Goal: Navigation & Orientation: Find specific page/section

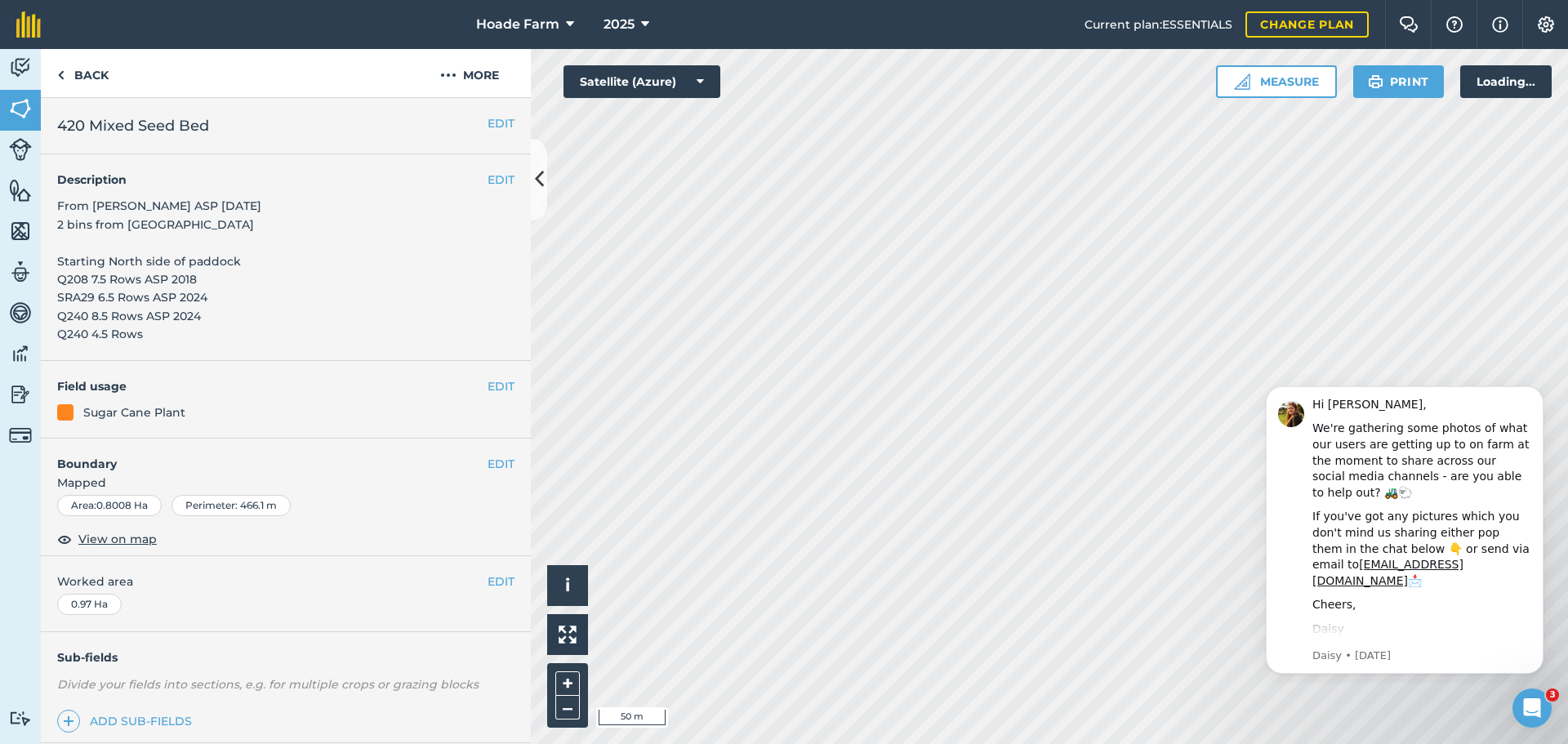
scroll to position [99, 0]
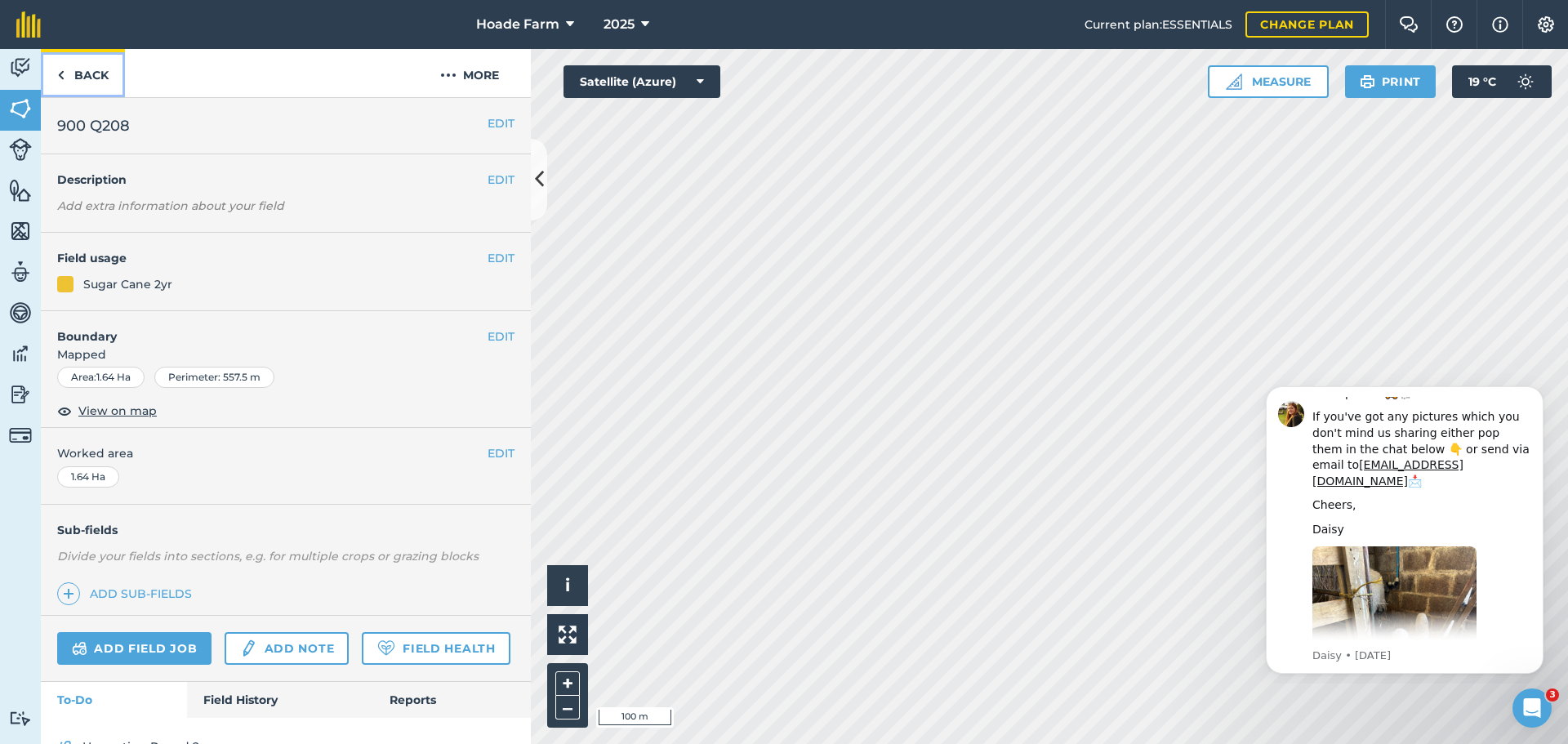
drag, startPoint x: 99, startPoint y: 76, endPoint x: 342, endPoint y: 145, distance: 252.6
click at [99, 76] on link "Back" at bounding box center [83, 72] width 84 height 48
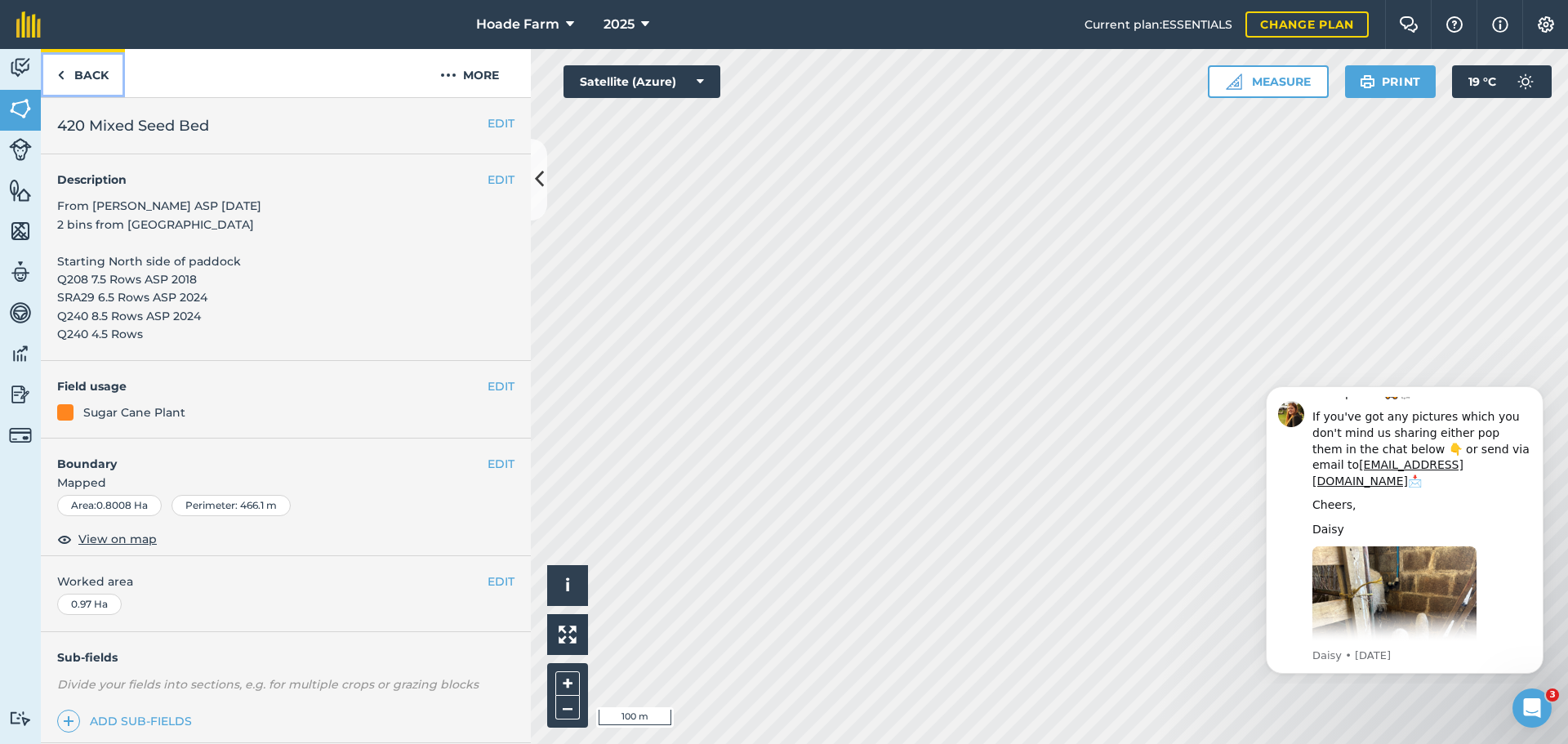
click at [76, 77] on link "Back" at bounding box center [83, 72] width 84 height 48
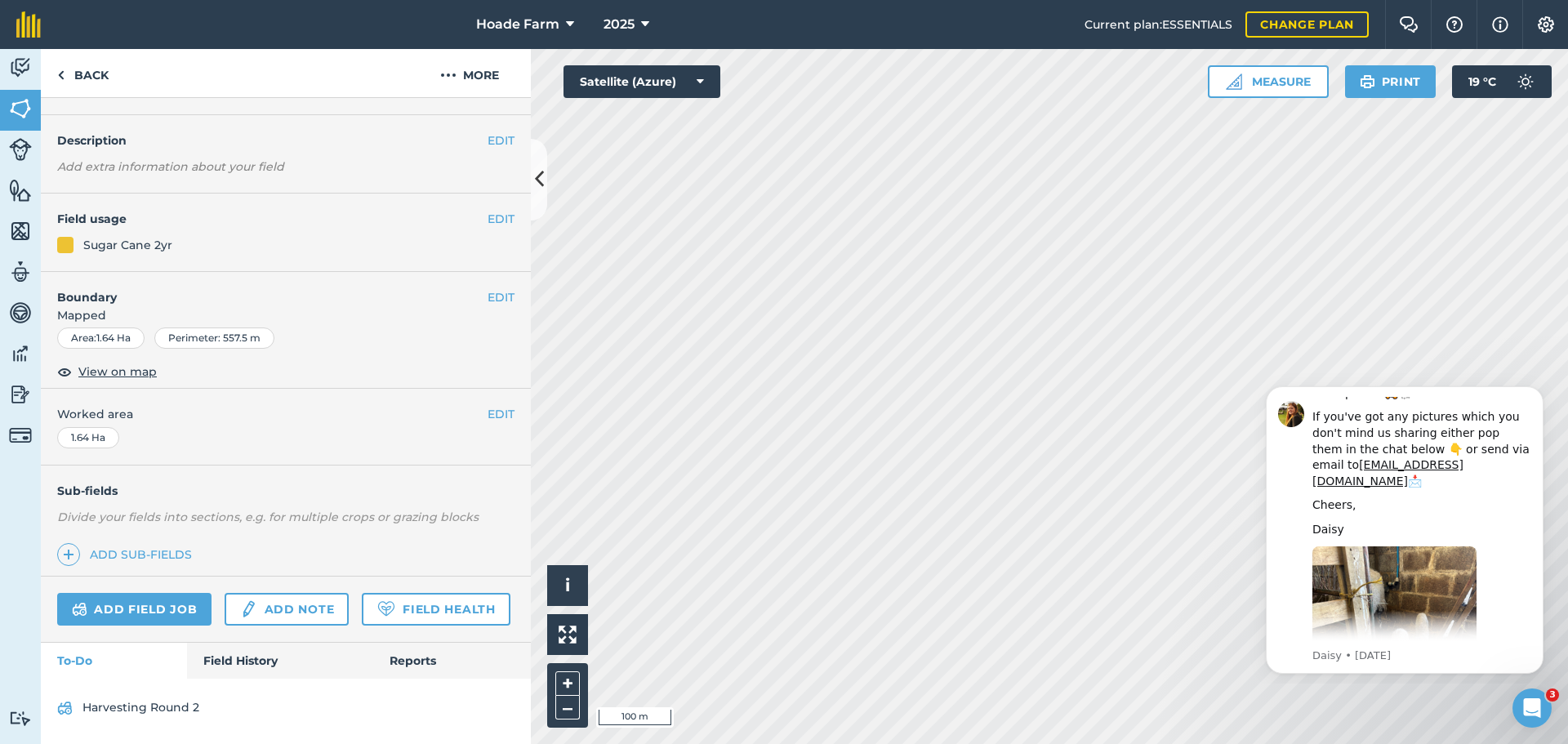
scroll to position [85, 0]
click at [113, 711] on link "Harvesting Round 2" at bounding box center [286, 707] width 458 height 26
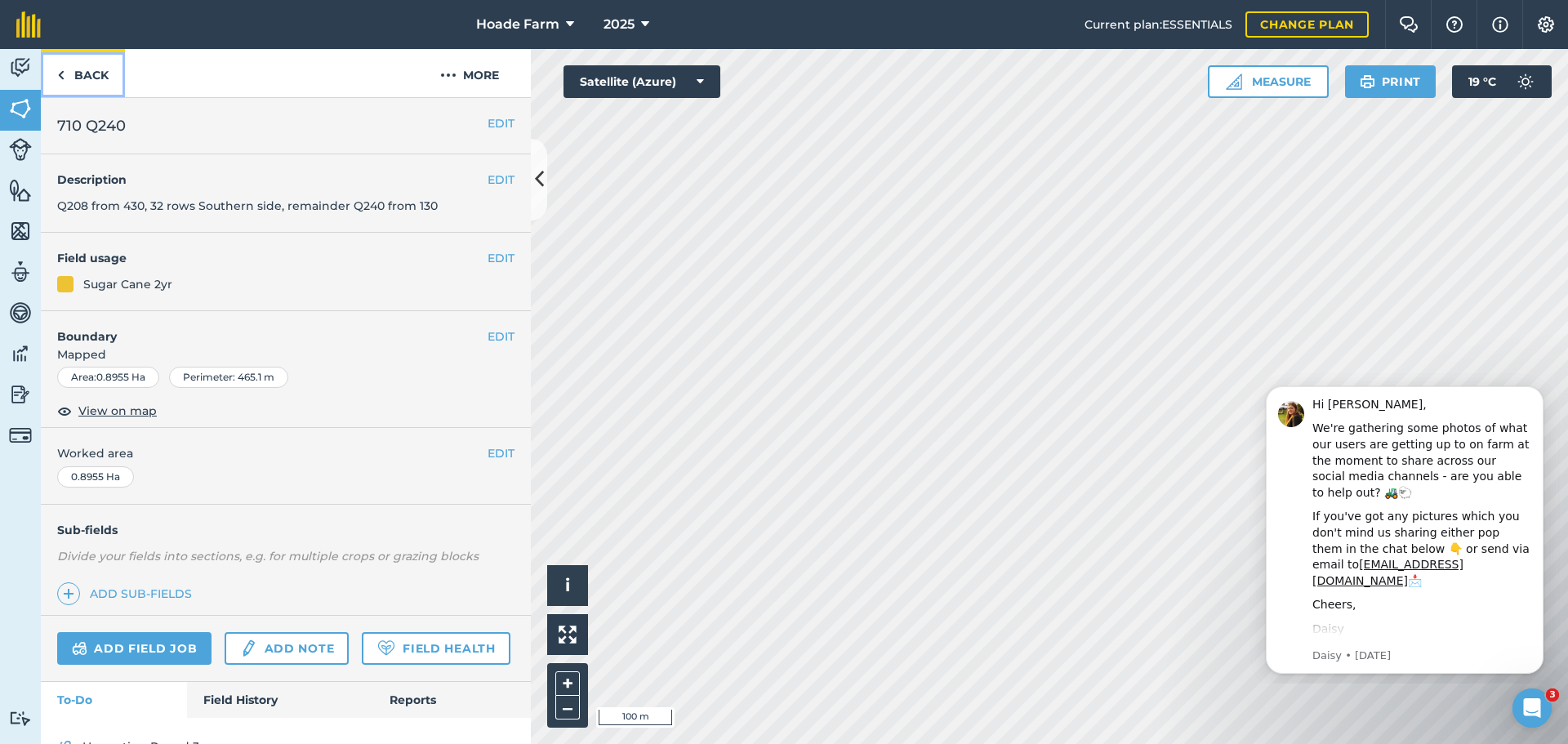
click at [78, 74] on link "Back" at bounding box center [83, 72] width 84 height 48
click at [68, 71] on link "Back" at bounding box center [83, 72] width 84 height 48
